Goal: Find specific page/section: Find specific page/section

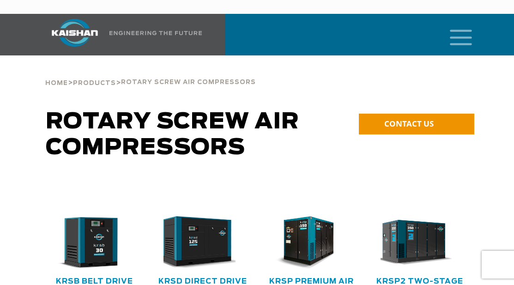
click at [461, 24] on icon "mobile menu" at bounding box center [461, 36] width 30 height 29
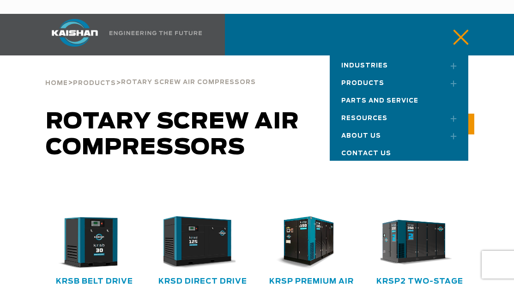
click at [452, 55] on link "Toggle submenu" at bounding box center [450, 65] width 23 height 20
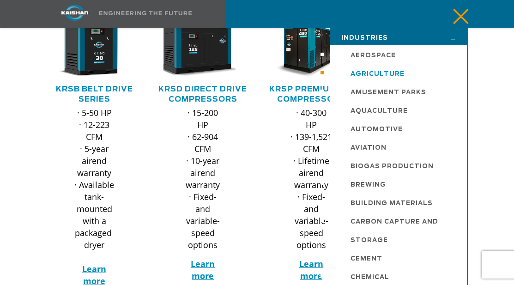
scroll to position [185, 0]
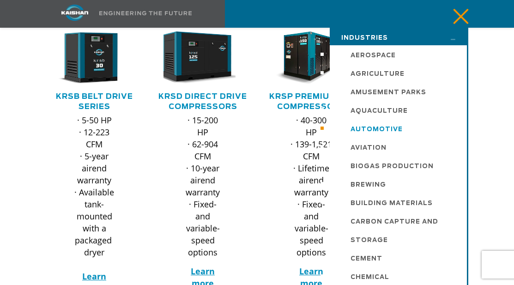
click at [396, 131] on link "Automotive" at bounding box center [398, 128] width 136 height 18
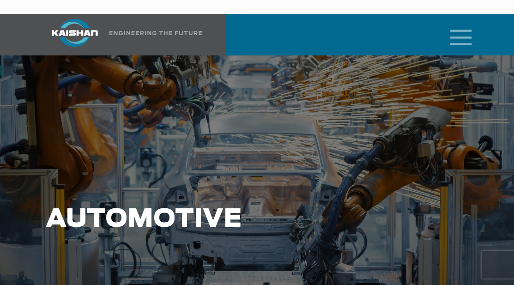
click at [461, 31] on icon "mobile menu" at bounding box center [461, 36] width 30 height 29
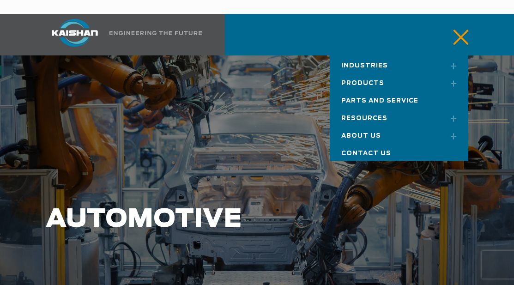
click at [455, 73] on link "Toggle submenu" at bounding box center [450, 83] width 23 height 20
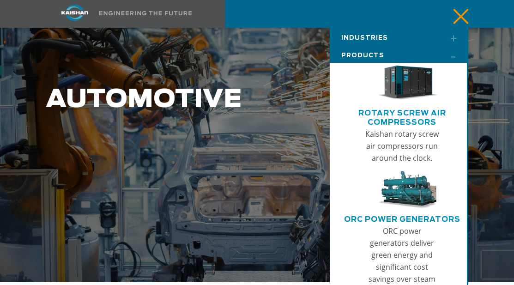
scroll to position [92, 0]
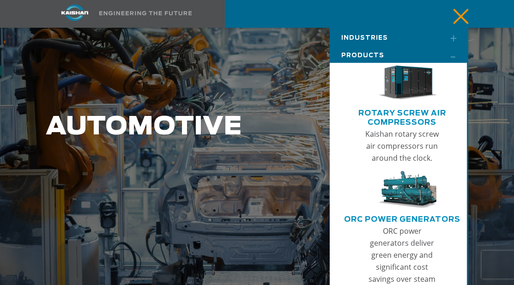
click at [452, 56] on link "Toggle submenu" at bounding box center [450, 55] width 23 height 20
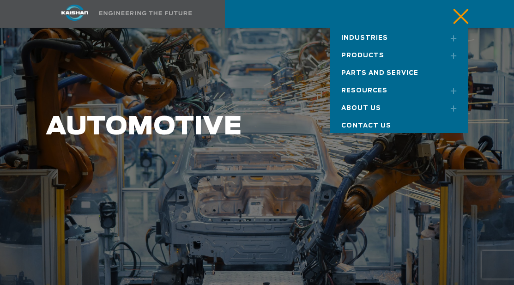
click at [456, 51] on link "Toggle submenu" at bounding box center [450, 55] width 23 height 20
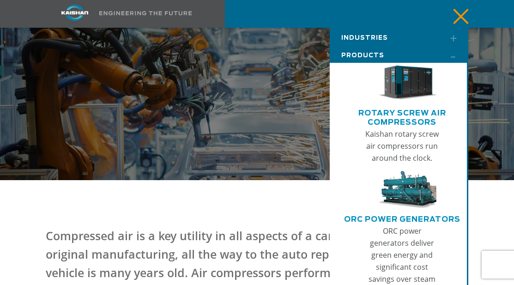
scroll to position [240, 0]
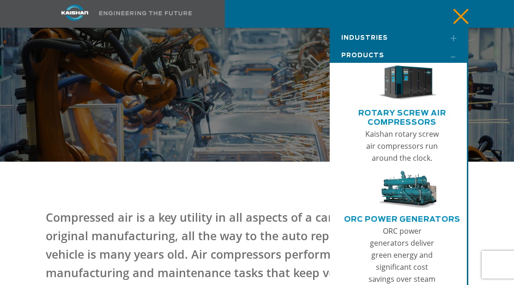
click at [454, 174] on link "Main menu" at bounding box center [403, 193] width 116 height 44
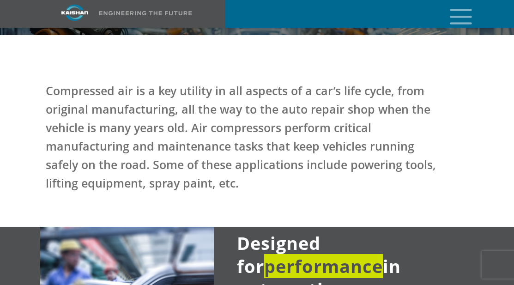
scroll to position [379, 0]
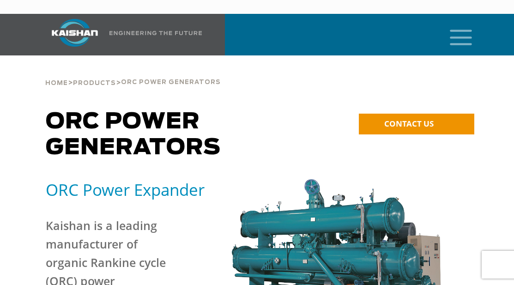
click at [465, 22] on icon "mobile menu" at bounding box center [461, 36] width 30 height 29
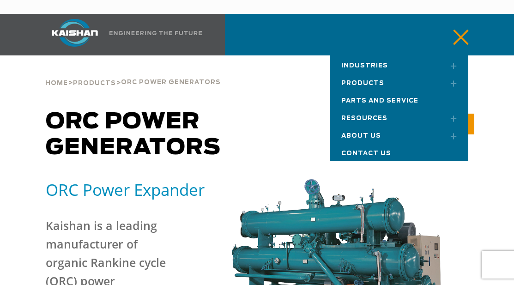
click at [457, 73] on link "Toggle submenu" at bounding box center [450, 83] width 23 height 20
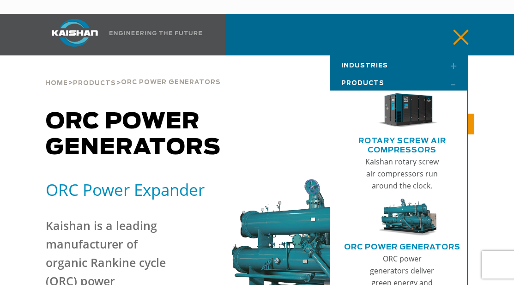
click at [421, 111] on img "Main menu" at bounding box center [408, 111] width 60 height 40
